Goal: Use online tool/utility

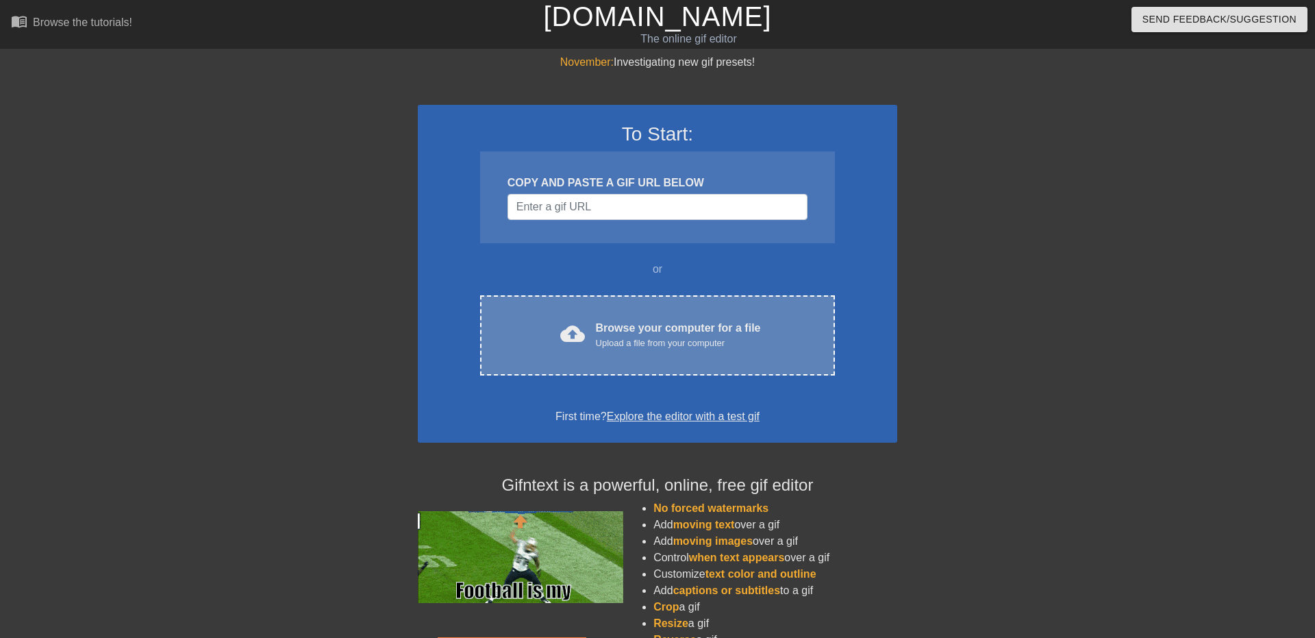
click at [633, 330] on div "Browse your computer for a file Upload a file from your computer" at bounding box center [678, 335] width 165 height 30
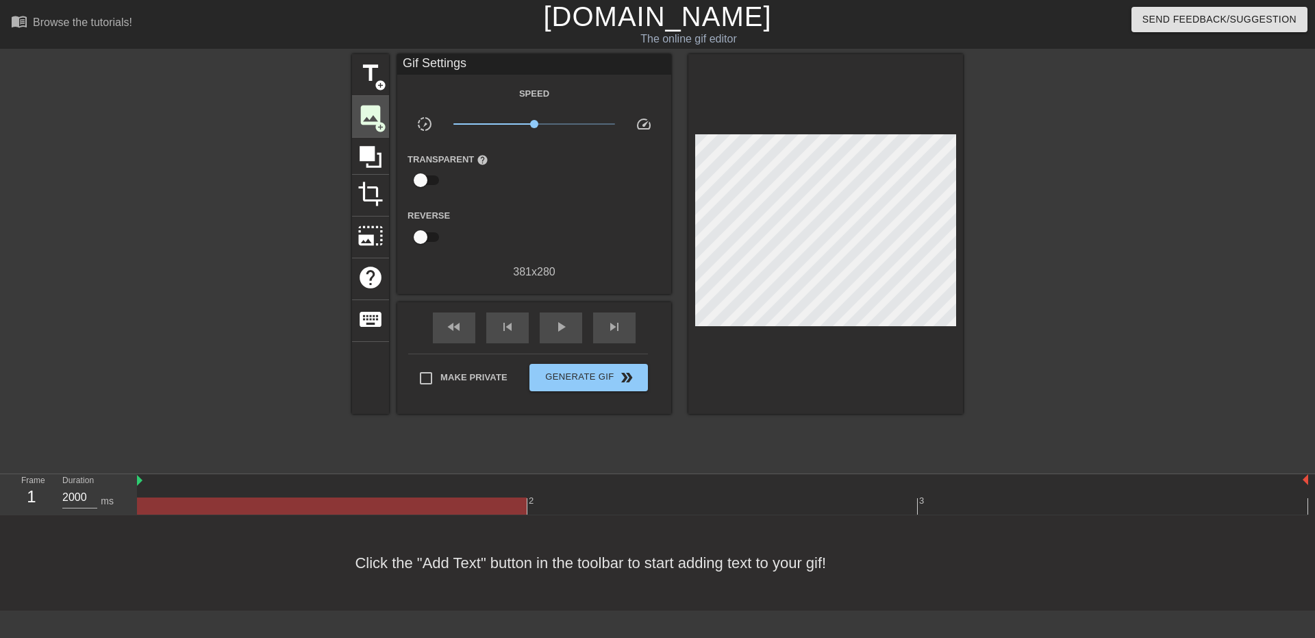
click at [377, 116] on span "image" at bounding box center [371, 115] width 26 height 26
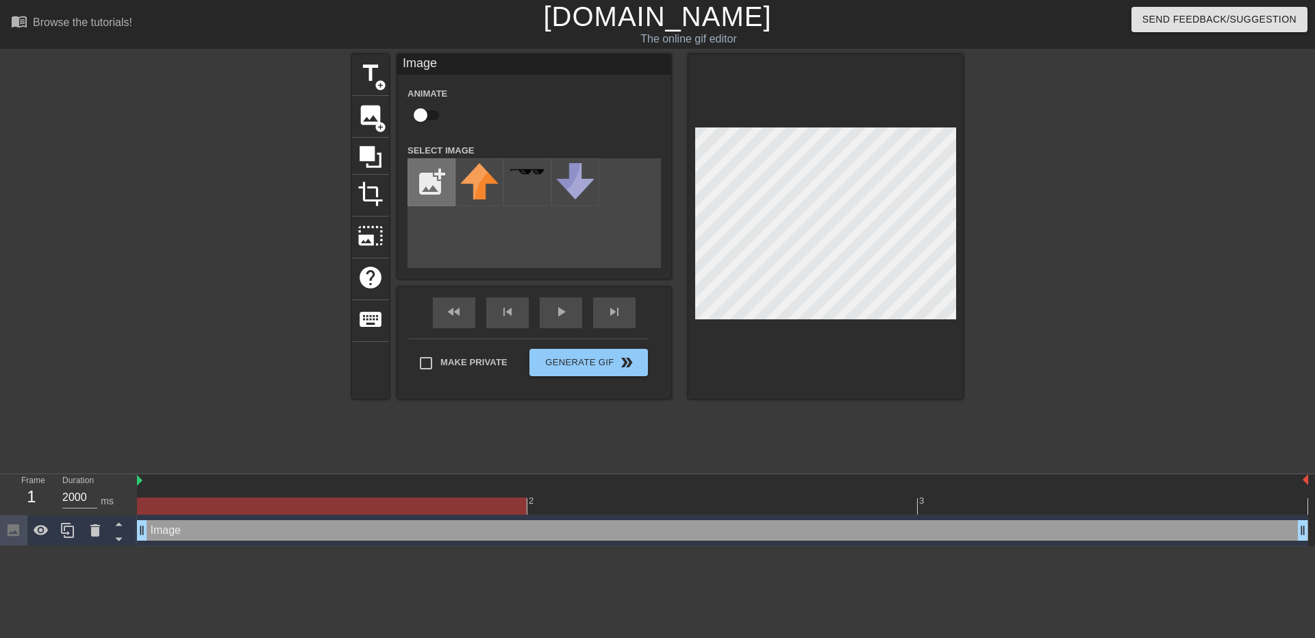
click at [434, 178] on input "file" at bounding box center [431, 182] width 47 height 47
type input "C:\fakepath\undertale_text_box.gif"
click at [464, 176] on img at bounding box center [479, 171] width 38 height 10
click at [615, 243] on div "add_photo_alternate" at bounding box center [535, 213] width 254 height 110
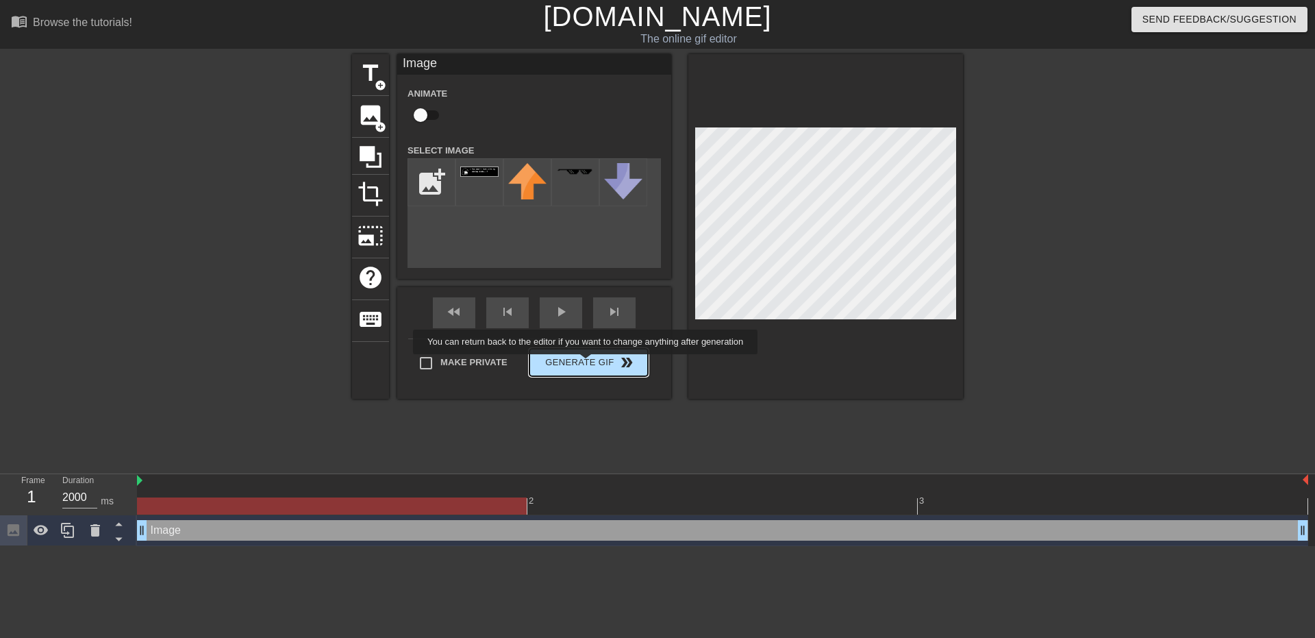
click at [587, 364] on button "Generate Gif double_arrow" at bounding box center [589, 362] width 119 height 27
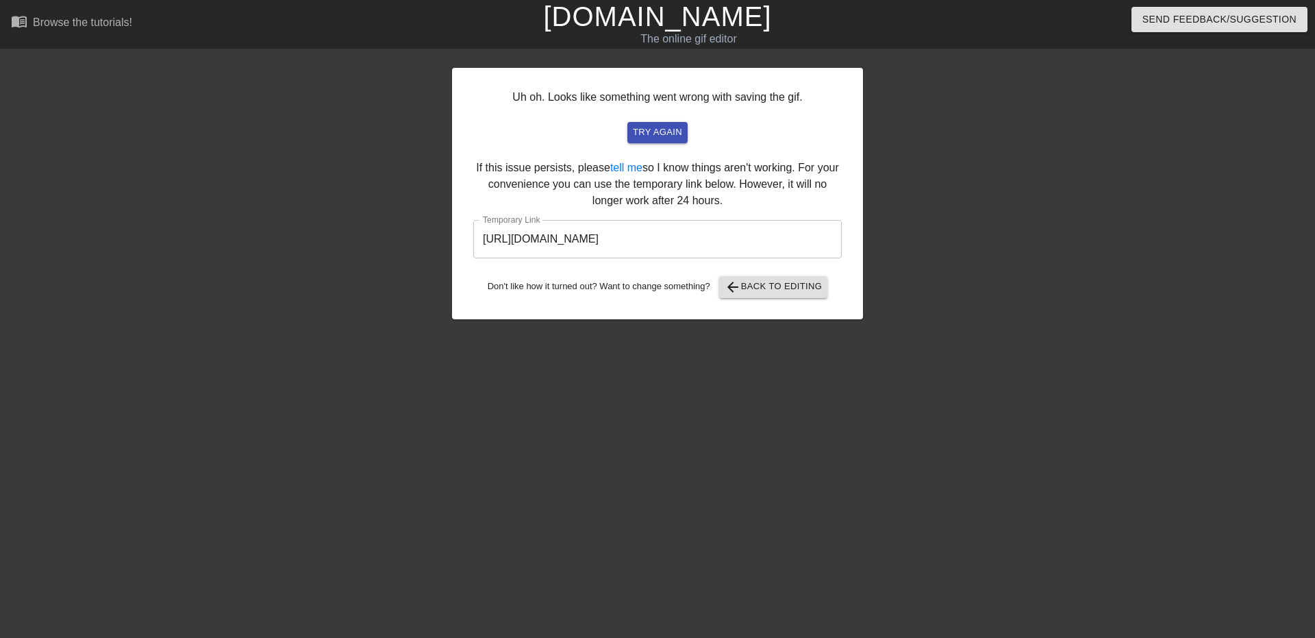
click at [824, 234] on input "[URL][DOMAIN_NAME]" at bounding box center [657, 239] width 369 height 38
drag, startPoint x: 825, startPoint y: 241, endPoint x: 428, endPoint y: 218, distance: 398.1
click at [473, 220] on input "[URL][DOMAIN_NAME]" at bounding box center [657, 239] width 369 height 38
